Goal: Find specific page/section: Find specific page/section

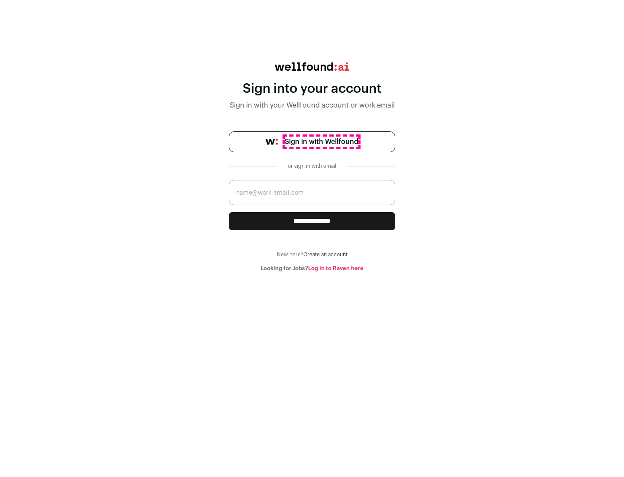
click at [321, 142] on span "Sign in with Wellfound" at bounding box center [322, 141] width 74 height 10
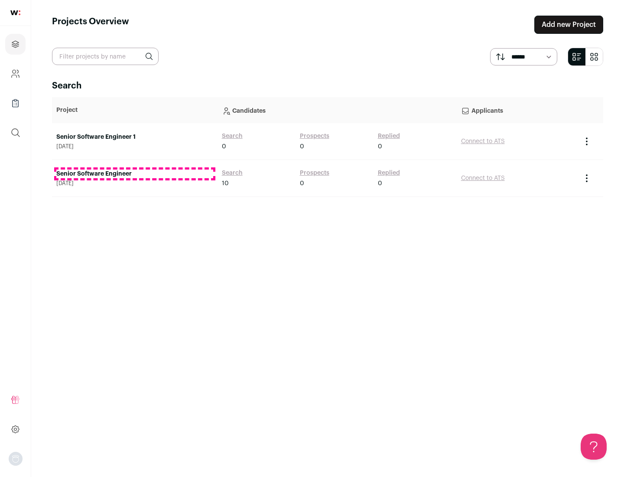
click at [134, 174] on link "Senior Software Engineer" at bounding box center [134, 173] width 157 height 9
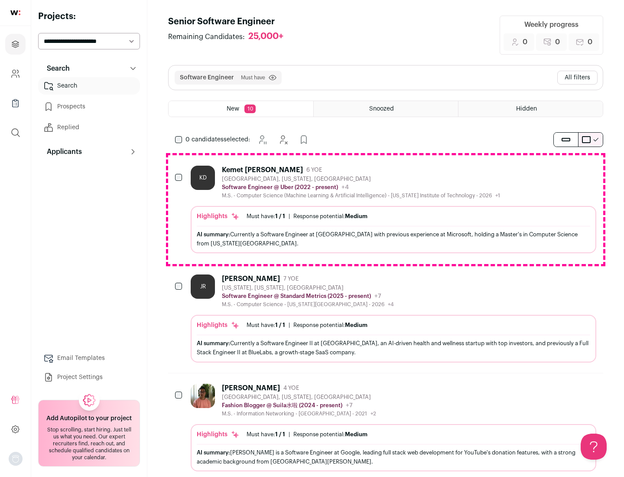
click at [386, 209] on div "Highlights Must have: 1 / 1 How many must haves have been fulfilled? | Response…" at bounding box center [393, 229] width 405 height 47
